Goal: Task Accomplishment & Management: Manage account settings

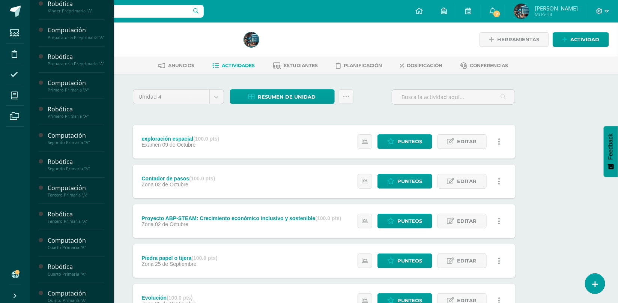
scroll to position [182, 0]
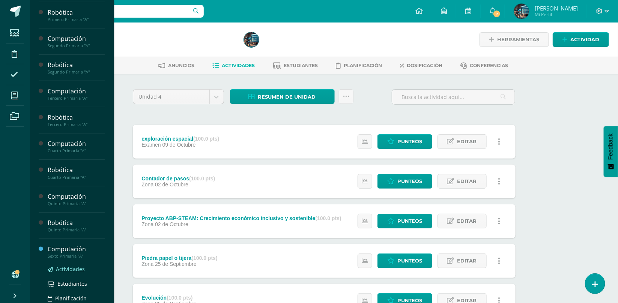
click at [69, 273] on span "Actividades" at bounding box center [70, 269] width 29 height 7
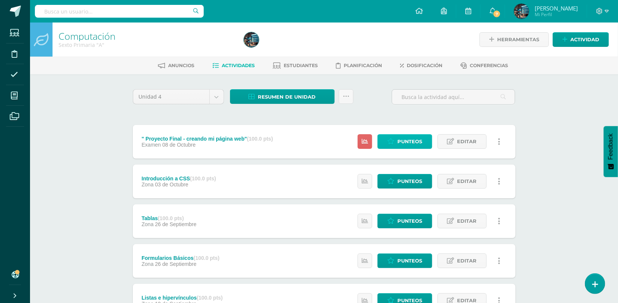
click at [394, 138] on icon at bounding box center [390, 141] width 7 height 6
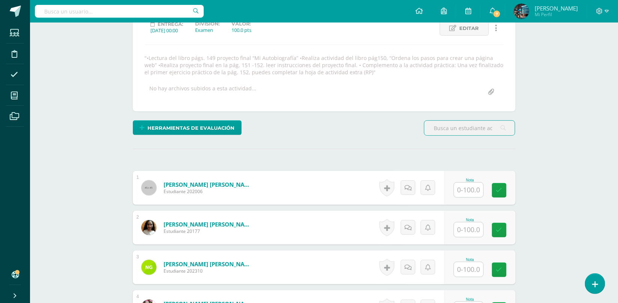
scroll to position [111, 0]
click at [473, 192] on input "text" at bounding box center [468, 189] width 29 height 15
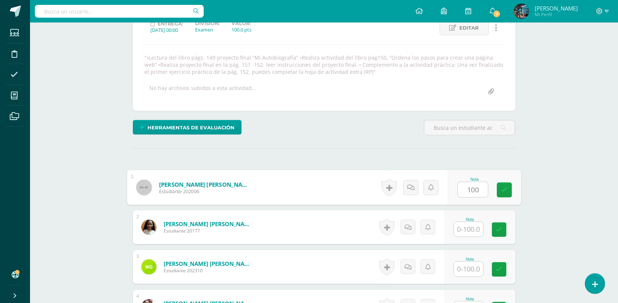
type input "100"
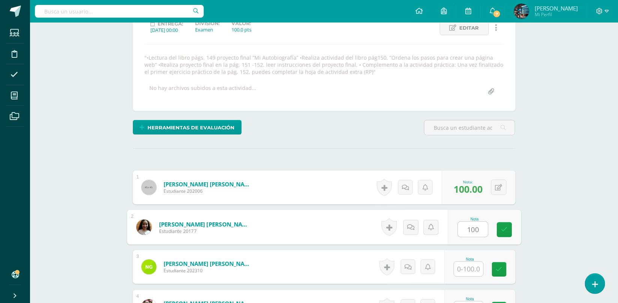
type input "100"
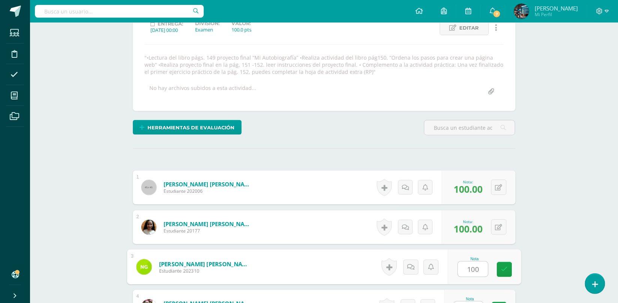
type input "100"
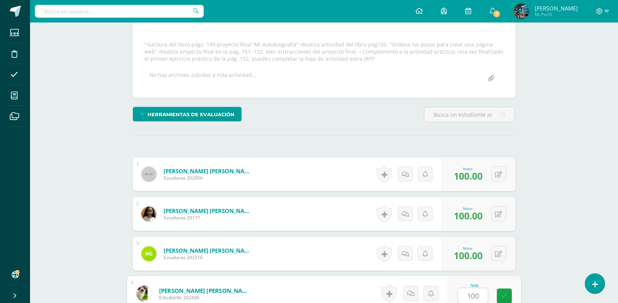
type input "100"
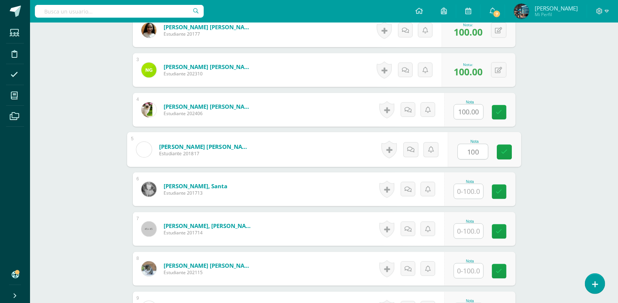
type input "100"
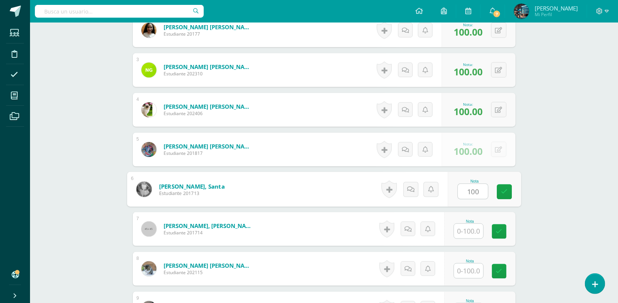
type input "100"
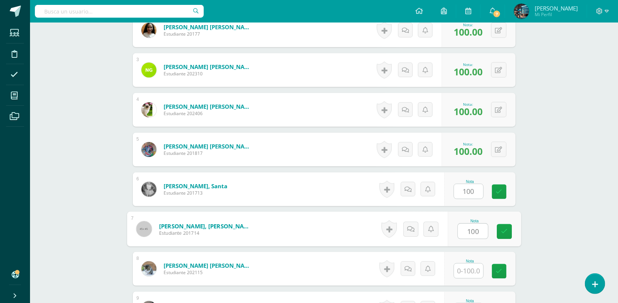
type input "100"
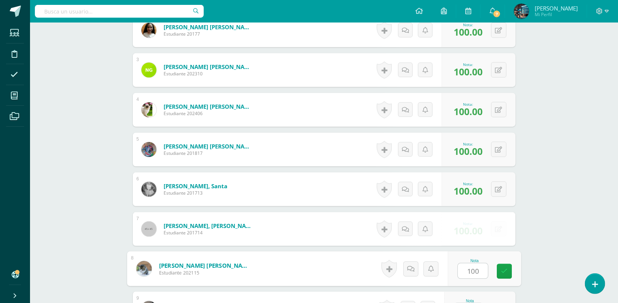
type input "100"
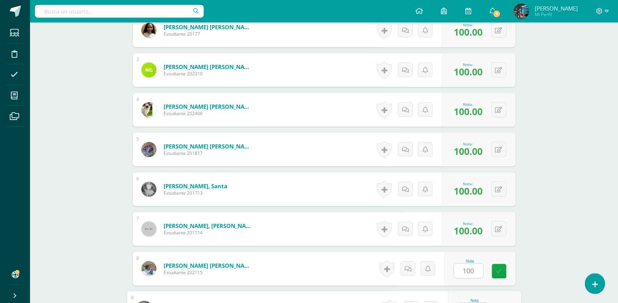
scroll to position [456, 0]
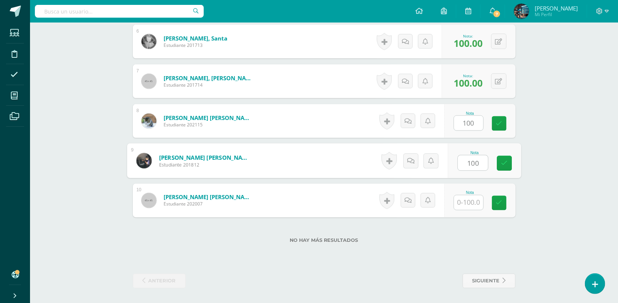
type input "100"
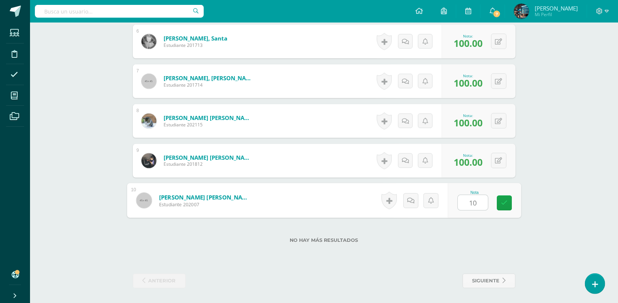
type input "100"
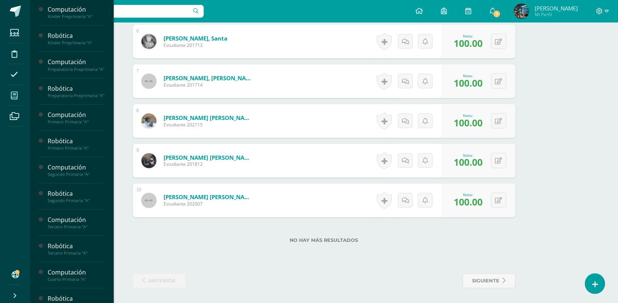
scroll to position [182, 0]
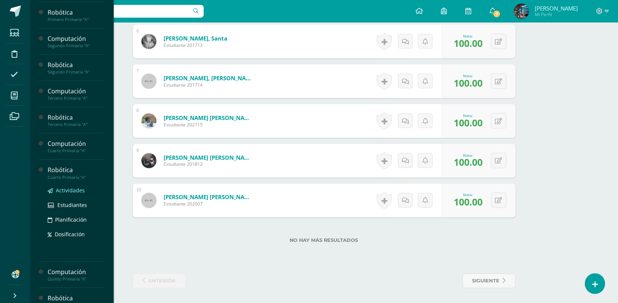
click at [66, 194] on span "Actividades" at bounding box center [70, 190] width 29 height 7
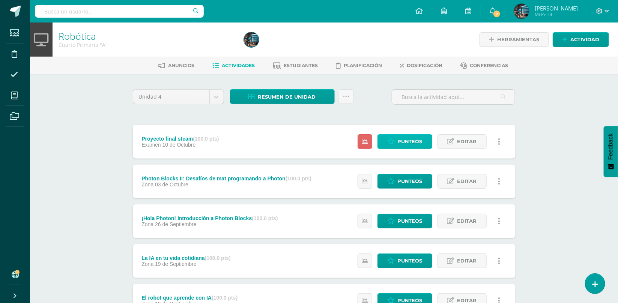
click at [392, 138] on icon at bounding box center [390, 141] width 7 height 6
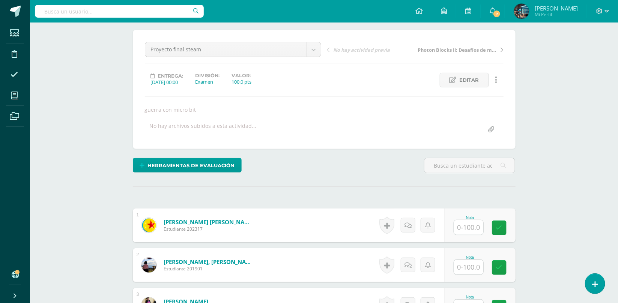
scroll to position [60, 0]
click at [470, 234] on input "text" at bounding box center [468, 227] width 29 height 15
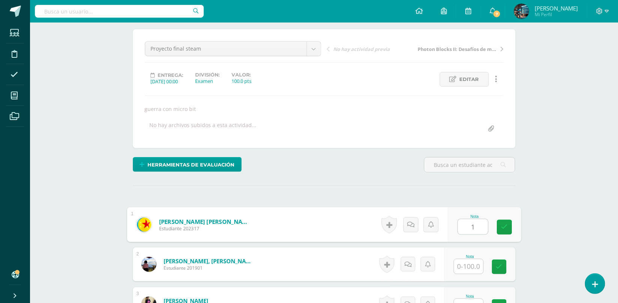
scroll to position [60, 0]
type input "100"
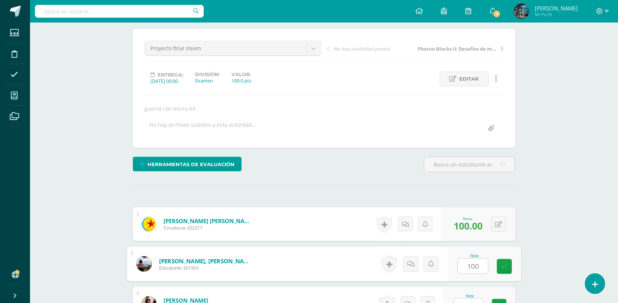
type input "100"
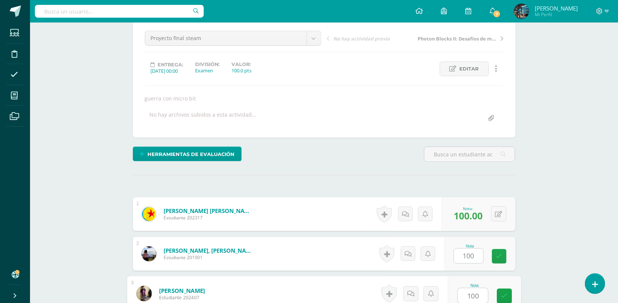
type input "100"
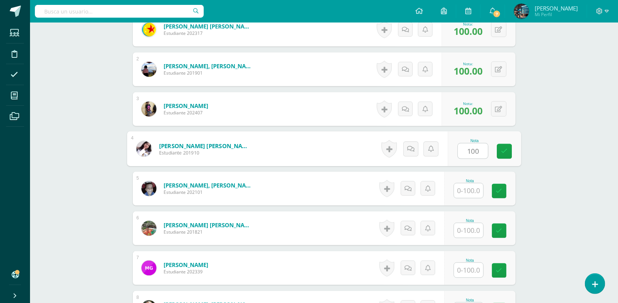
type input "100"
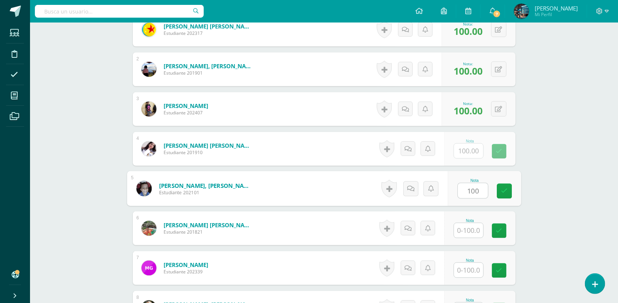
type input "100"
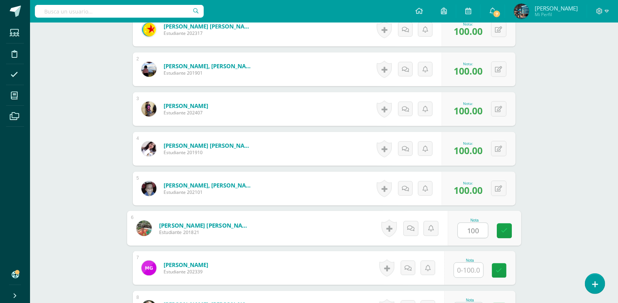
type input "100"
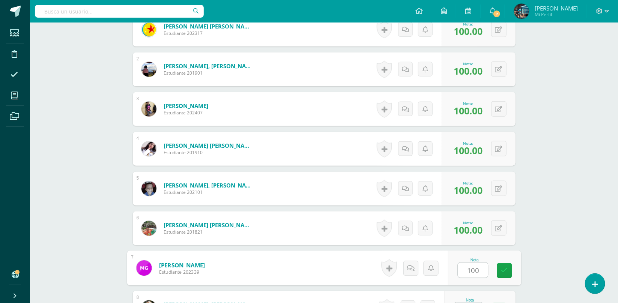
type input "100"
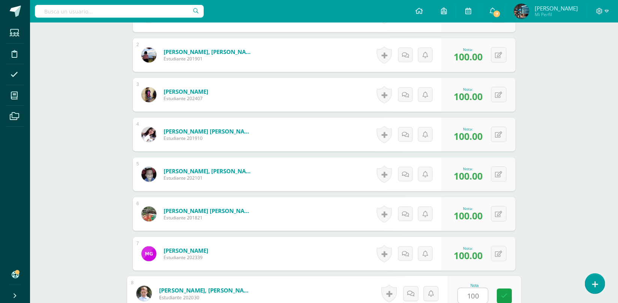
type input "100"
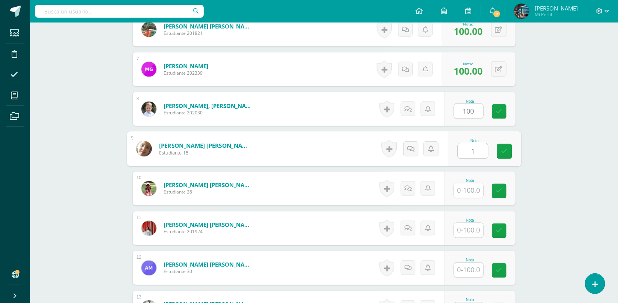
type input "1"
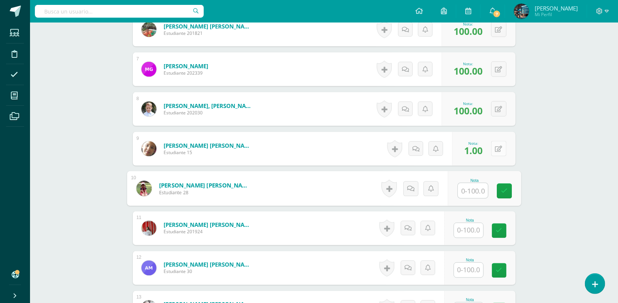
click at [499, 148] on icon at bounding box center [498, 149] width 7 height 6
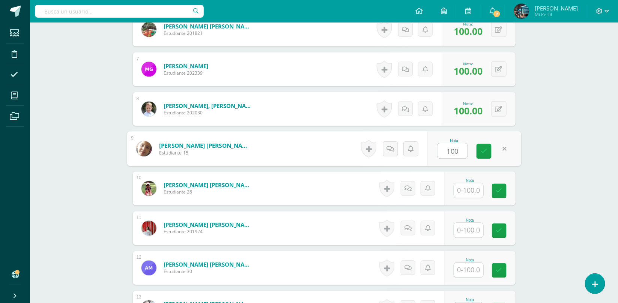
type input "100"
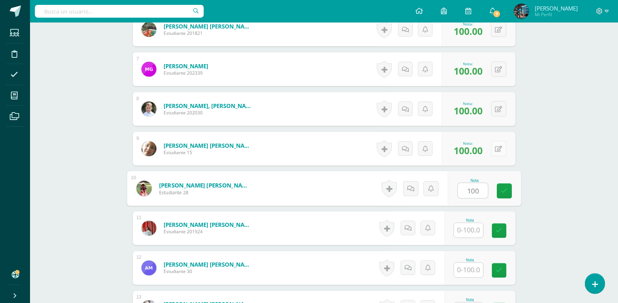
type input "100"
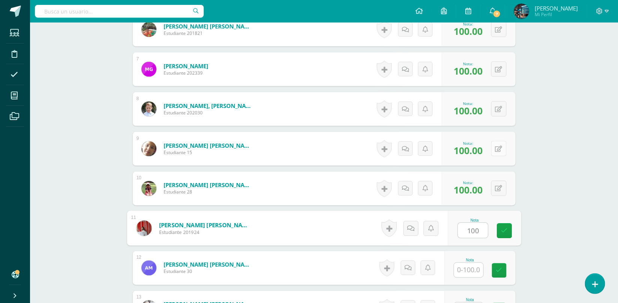
type input "100"
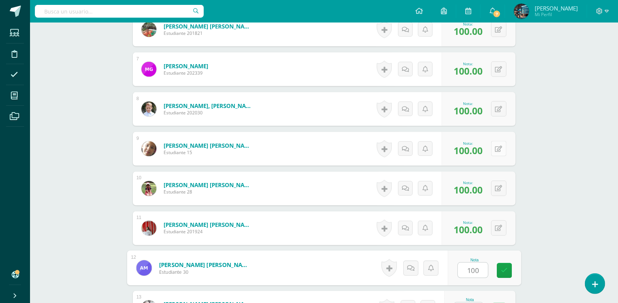
type input "100"
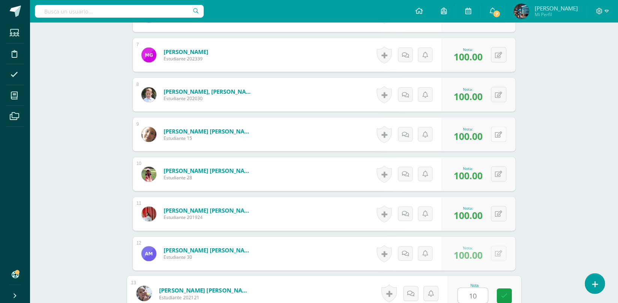
type input "100"
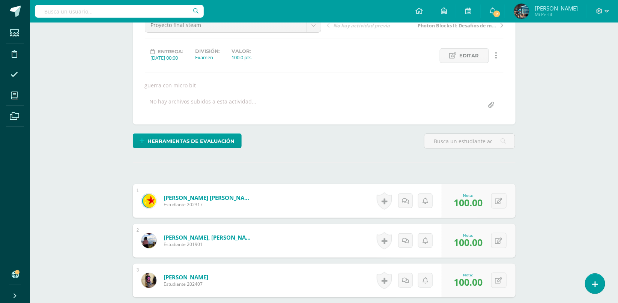
scroll to position [0, 0]
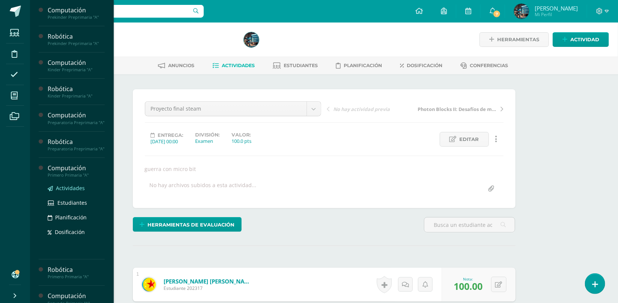
click at [76, 192] on span "Actividades" at bounding box center [70, 188] width 29 height 7
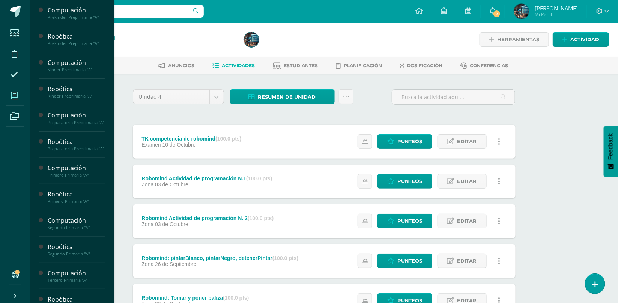
click at [15, 97] on icon at bounding box center [14, 96] width 7 height 8
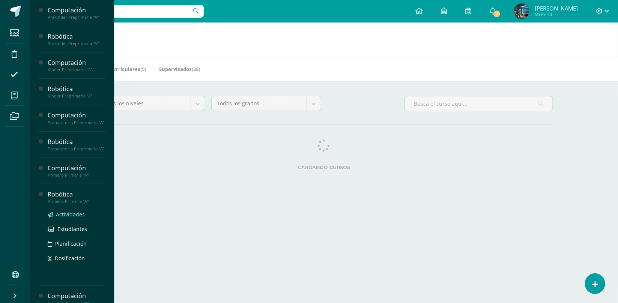
click at [68, 218] on span "Actividades" at bounding box center [70, 214] width 29 height 7
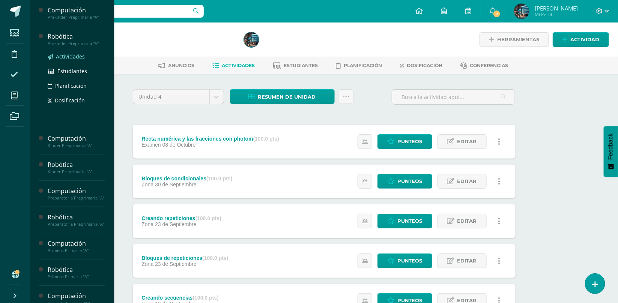
click at [70, 57] on span "Actividades" at bounding box center [70, 56] width 29 height 7
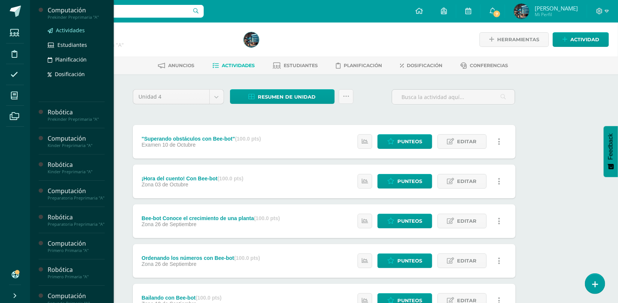
click at [82, 30] on span "Actividades" at bounding box center [70, 30] width 29 height 7
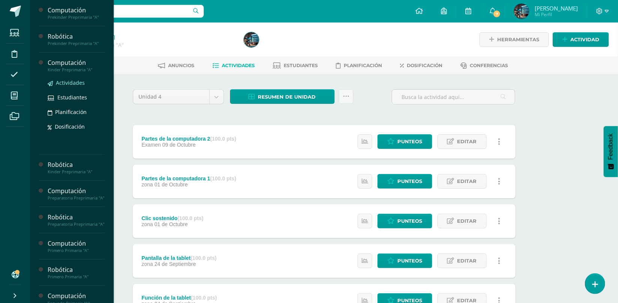
click at [60, 81] on span "Actividades" at bounding box center [70, 82] width 29 height 7
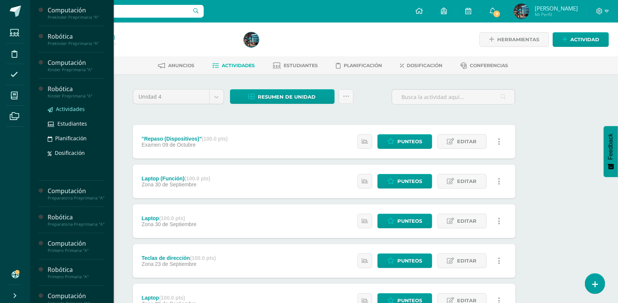
click at [70, 110] on span "Actividades" at bounding box center [70, 108] width 29 height 7
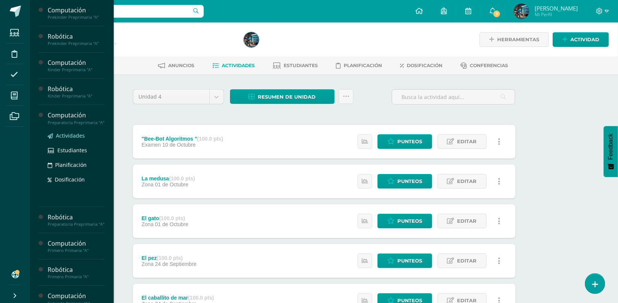
click at [66, 139] on span "Actividades" at bounding box center [70, 135] width 29 height 7
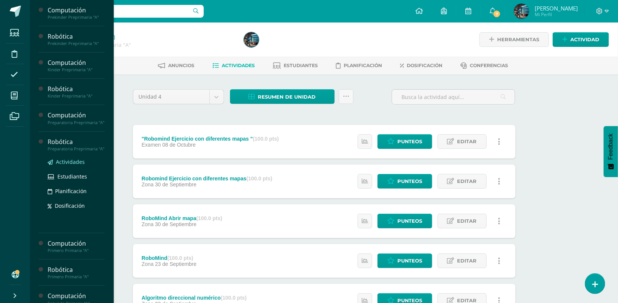
click at [64, 165] on span "Actividades" at bounding box center [70, 161] width 29 height 7
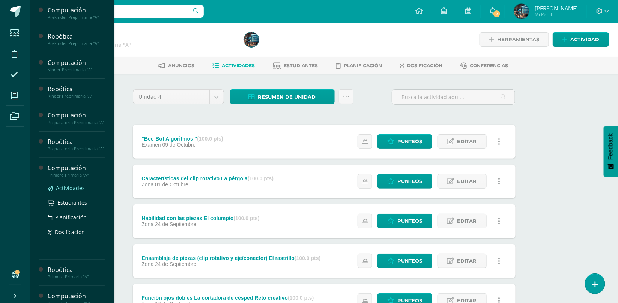
click at [63, 192] on span "Actividades" at bounding box center [70, 188] width 29 height 7
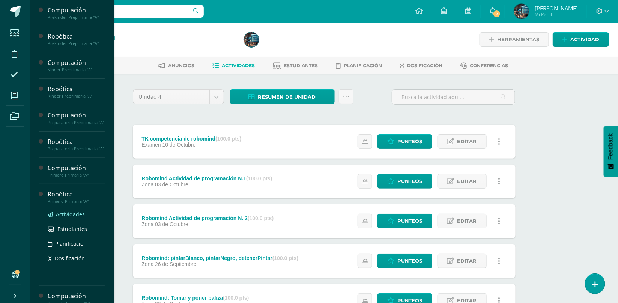
click at [66, 218] on span "Actividades" at bounding box center [70, 214] width 29 height 7
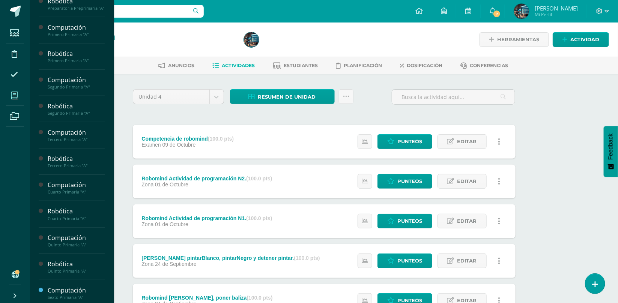
scroll to position [147, 0]
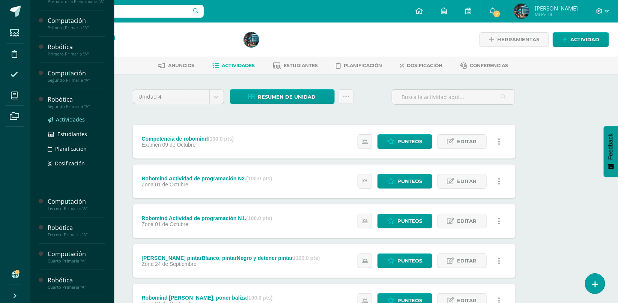
click at [74, 123] on span "Actividades" at bounding box center [70, 119] width 29 height 7
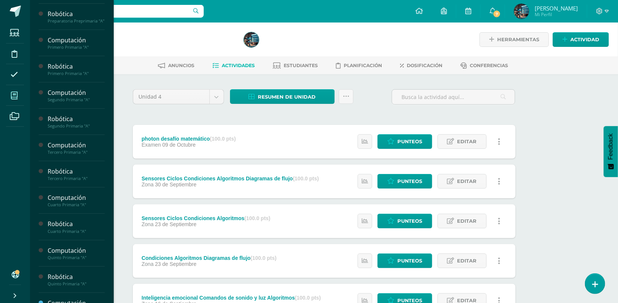
scroll to position [182, 0]
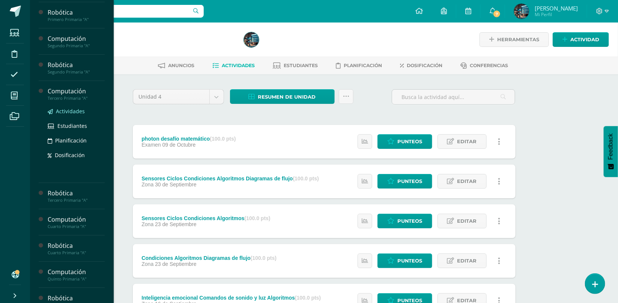
click at [64, 115] on span "Actividades" at bounding box center [70, 111] width 29 height 7
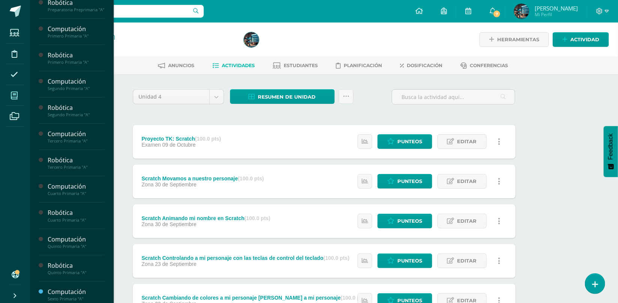
scroll to position [182, 0]
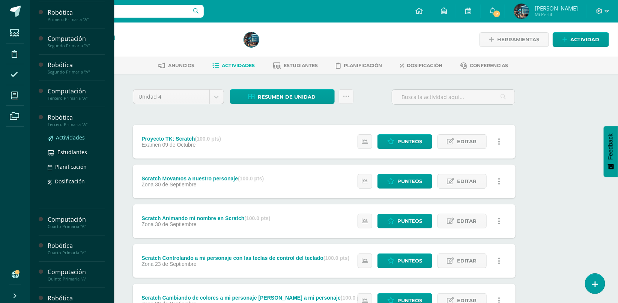
click at [69, 141] on span "Actividades" at bounding box center [70, 137] width 29 height 7
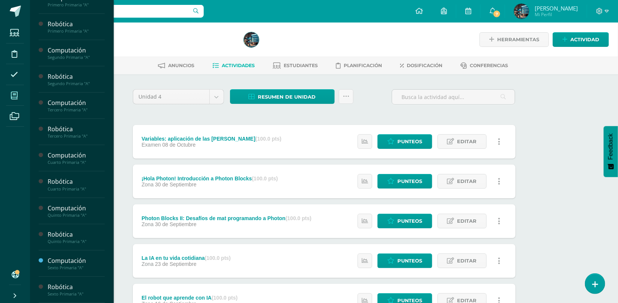
scroll to position [182, 0]
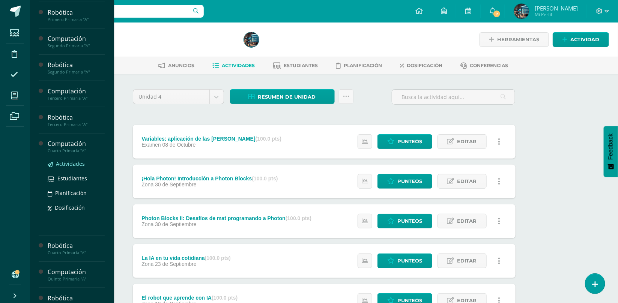
click at [74, 167] on span "Actividades" at bounding box center [70, 163] width 29 height 7
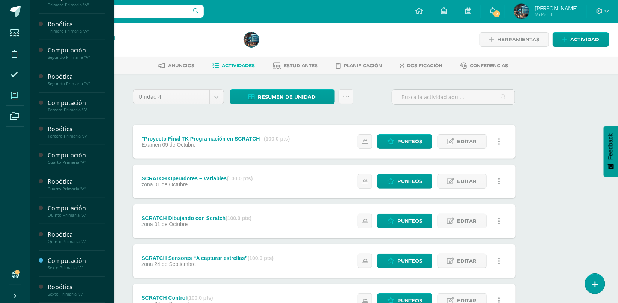
scroll to position [182, 0]
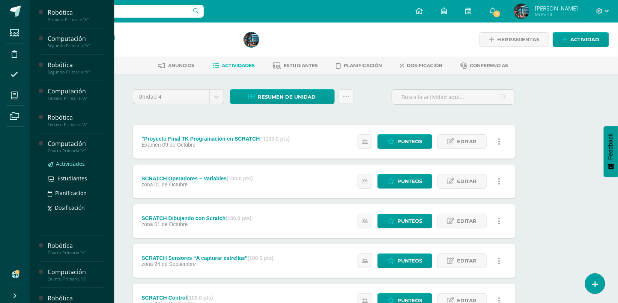
click at [73, 167] on span "Actividades" at bounding box center [70, 163] width 29 height 7
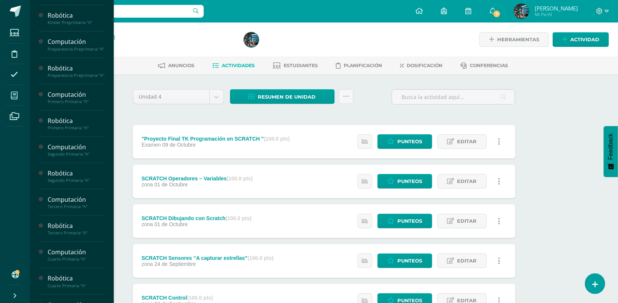
scroll to position [182, 0]
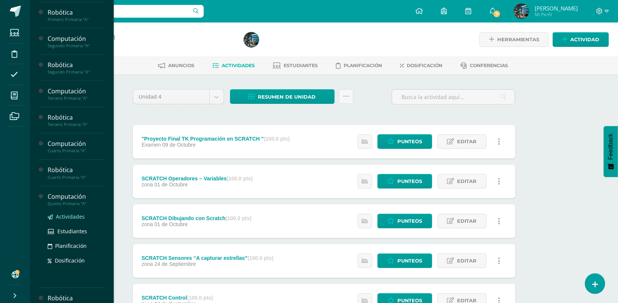
click at [71, 220] on span "Actividades" at bounding box center [70, 216] width 29 height 7
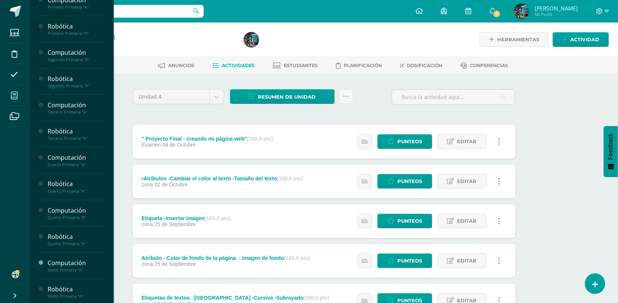
scroll to position [182, 0]
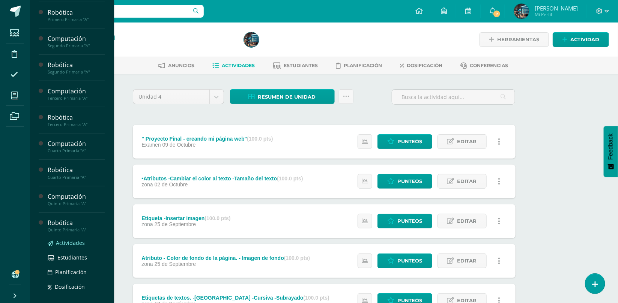
click at [71, 247] on span "Actividades" at bounding box center [70, 242] width 29 height 7
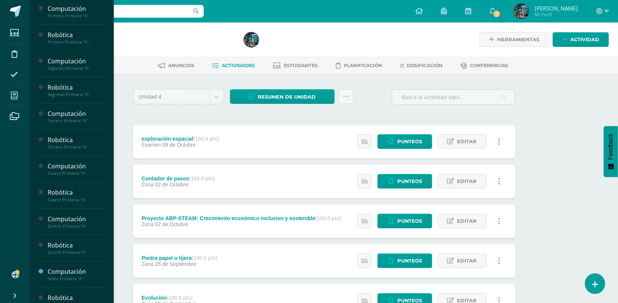
scroll to position [182, 0]
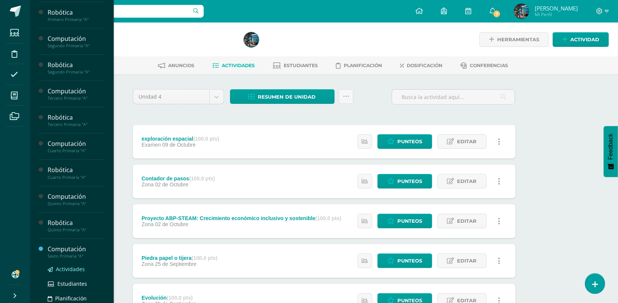
click at [63, 273] on span "Actividades" at bounding box center [70, 269] width 29 height 7
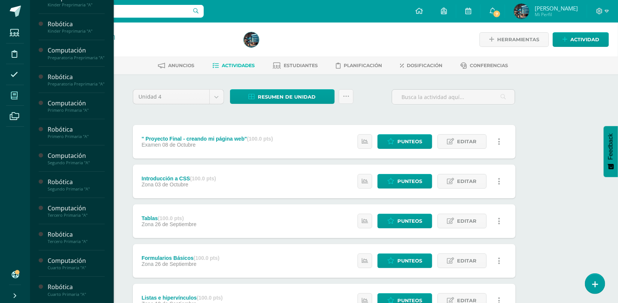
scroll to position [182, 0]
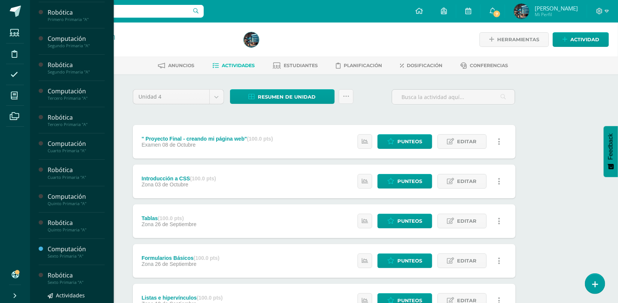
click at [60, 280] on div "Robótica" at bounding box center [76, 275] width 57 height 9
